Goal: Task Accomplishment & Management: Complete application form

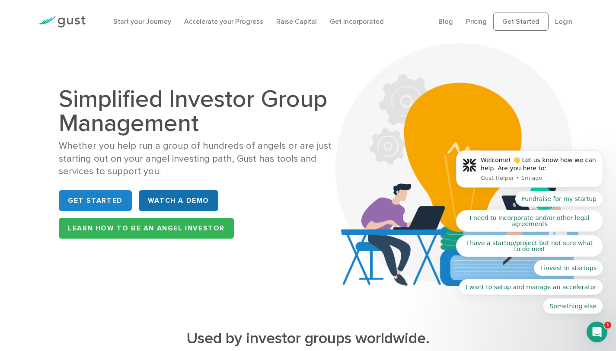
click at [172, 207] on link "WATCH A DEMO" at bounding box center [178, 200] width 79 height 21
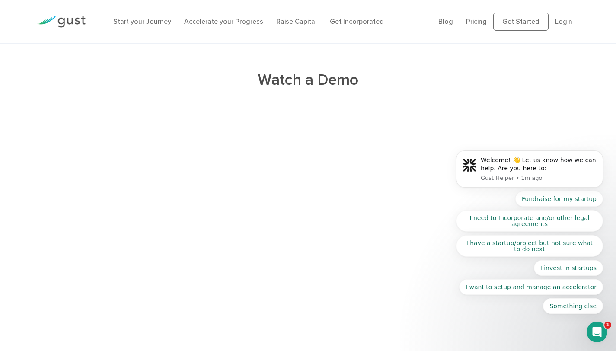
scroll to position [1653, 0]
click at [602, 154] on icon "Dismiss notification" at bounding box center [600, 152] width 5 height 5
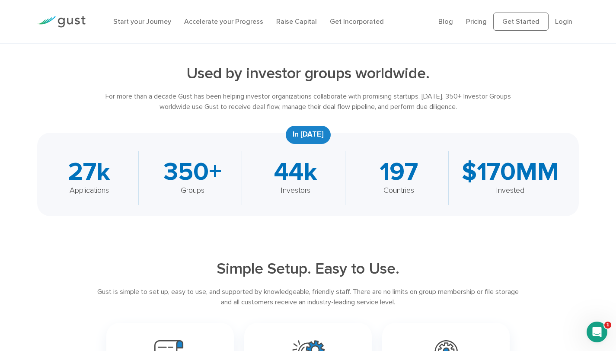
scroll to position [0, 0]
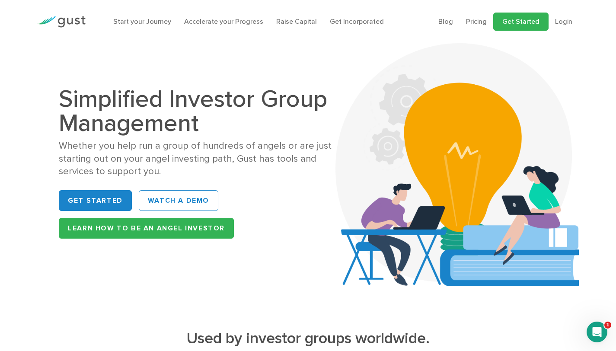
click at [510, 21] on link "Get Started" at bounding box center [520, 22] width 55 height 18
